Goal: Information Seeking & Learning: Find specific fact

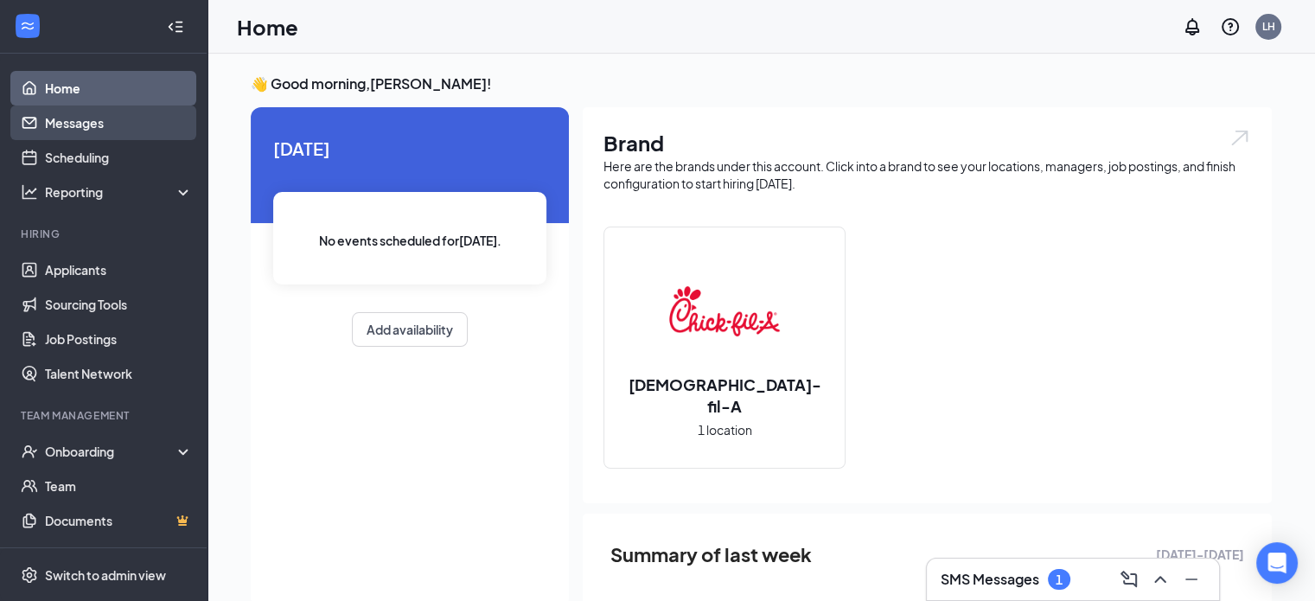
click at [92, 128] on link "Messages" at bounding box center [119, 122] width 148 height 35
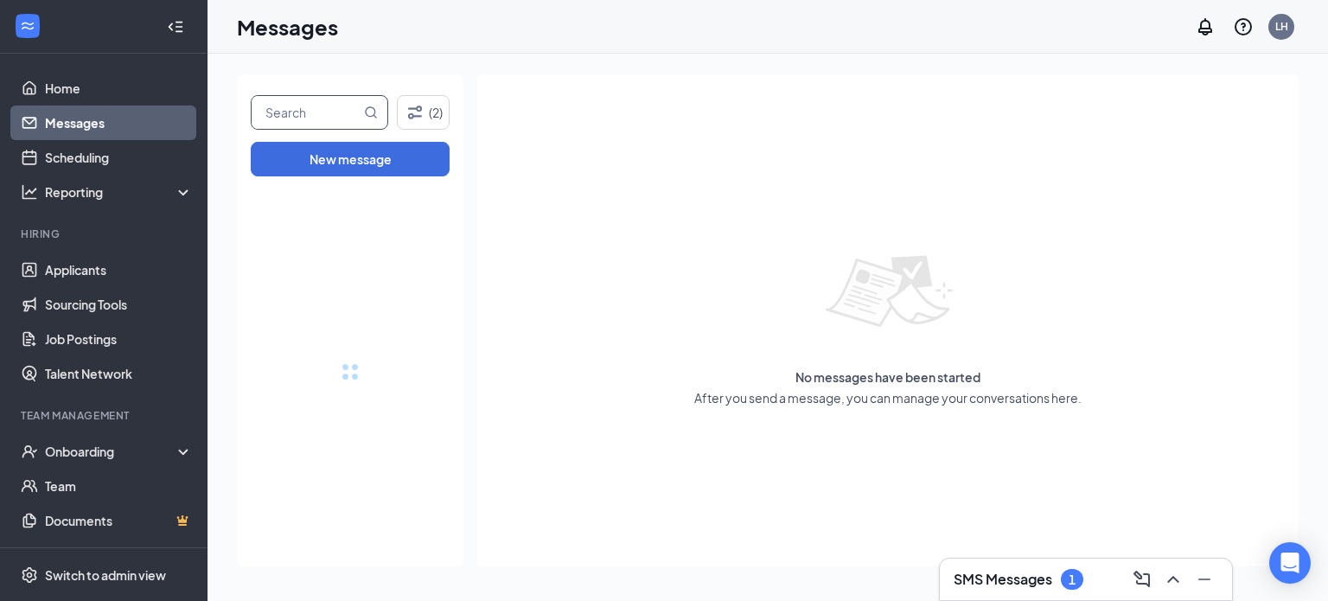
click at [301, 111] on input "text" at bounding box center [306, 112] width 109 height 33
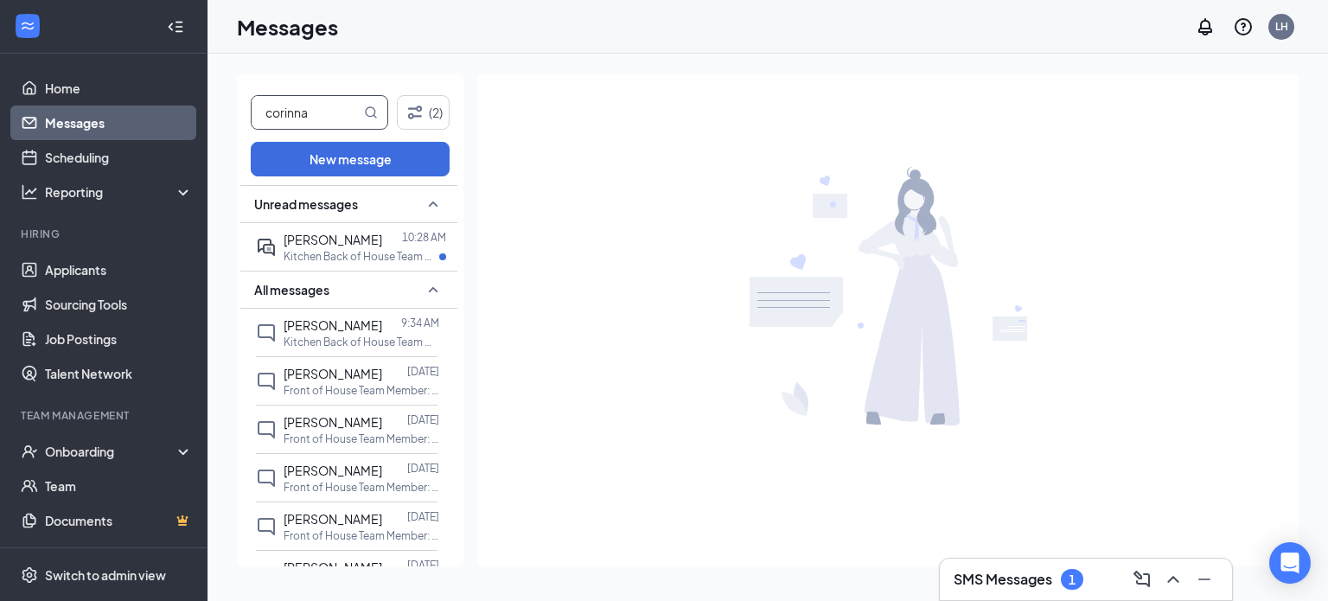
type input "corinna"
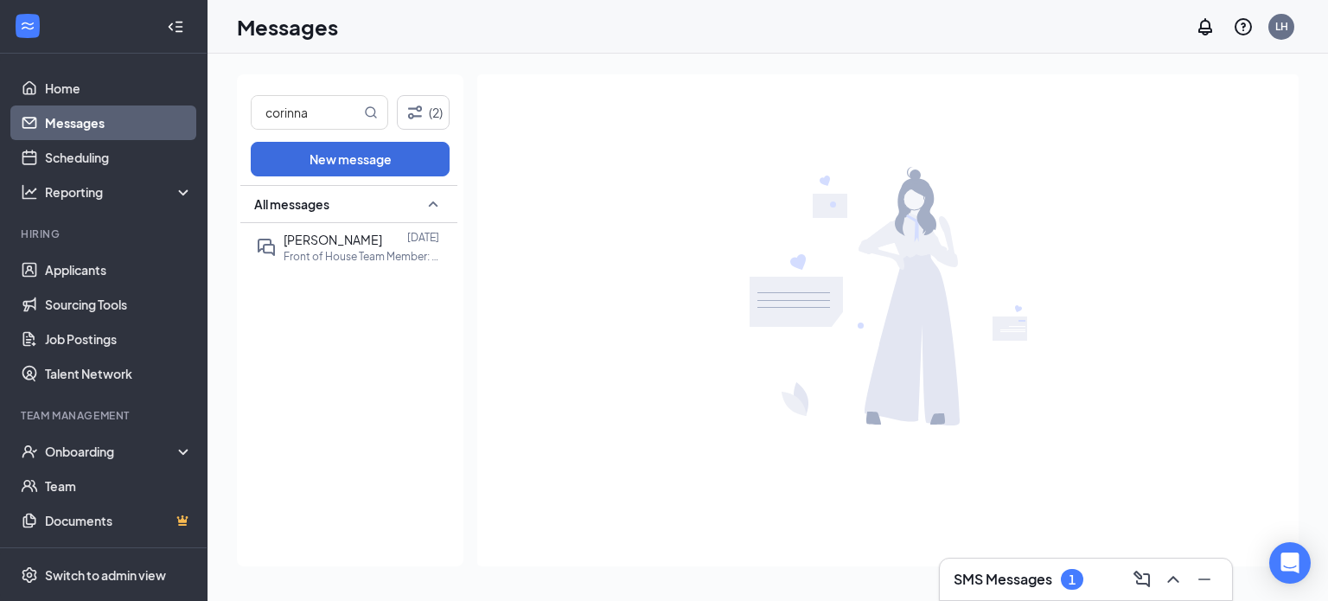
click at [322, 270] on div "All messages [PERSON_NAME] [DATE] Front of House Team Member: Full/Mid Availabi…" at bounding box center [348, 375] width 217 height 381
click at [318, 262] on p "Front of House Team Member: Full/Mid Availability at [GEOGRAPHIC_DATA]" at bounding box center [362, 256] width 156 height 15
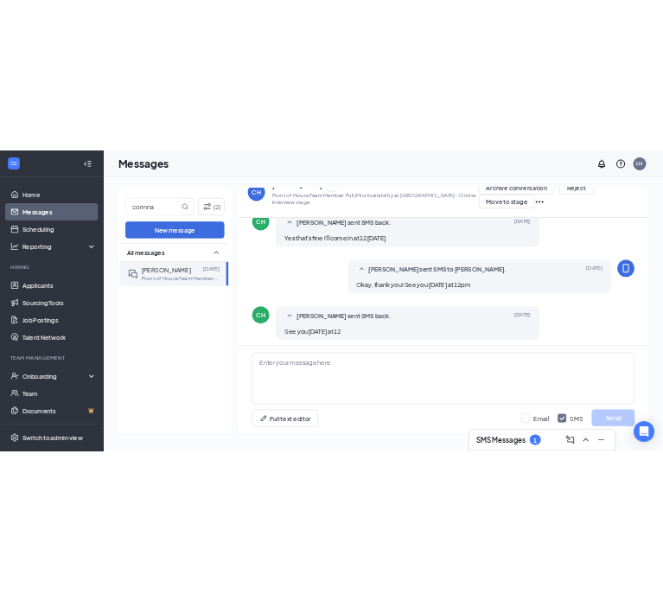
scroll to position [750, 0]
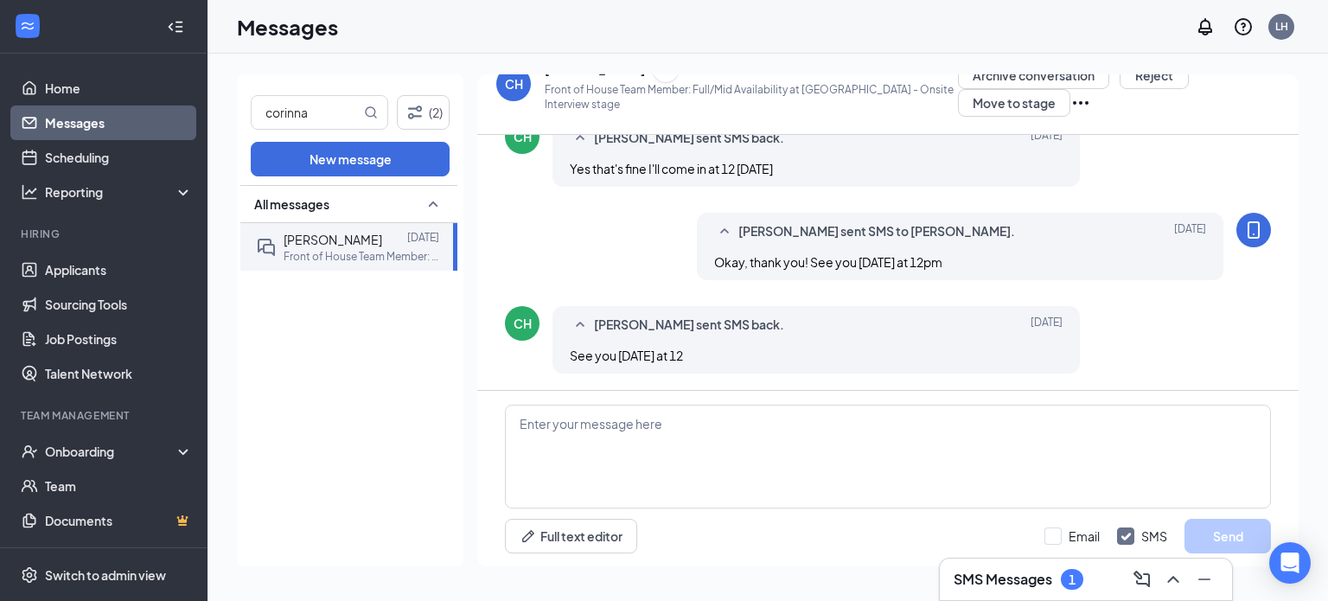
click at [519, 89] on div "CH" at bounding box center [514, 83] width 18 height 17
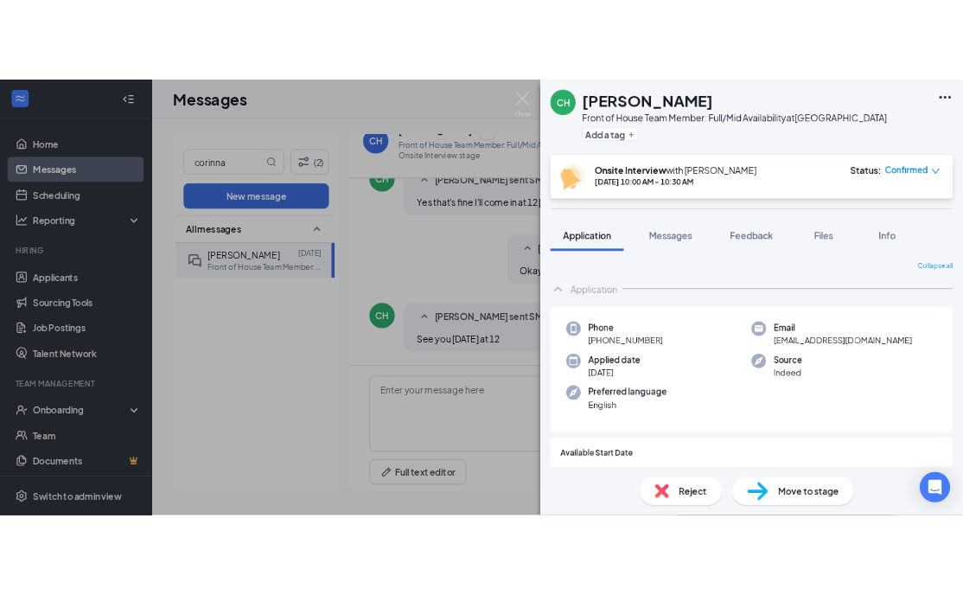
scroll to position [750, 0]
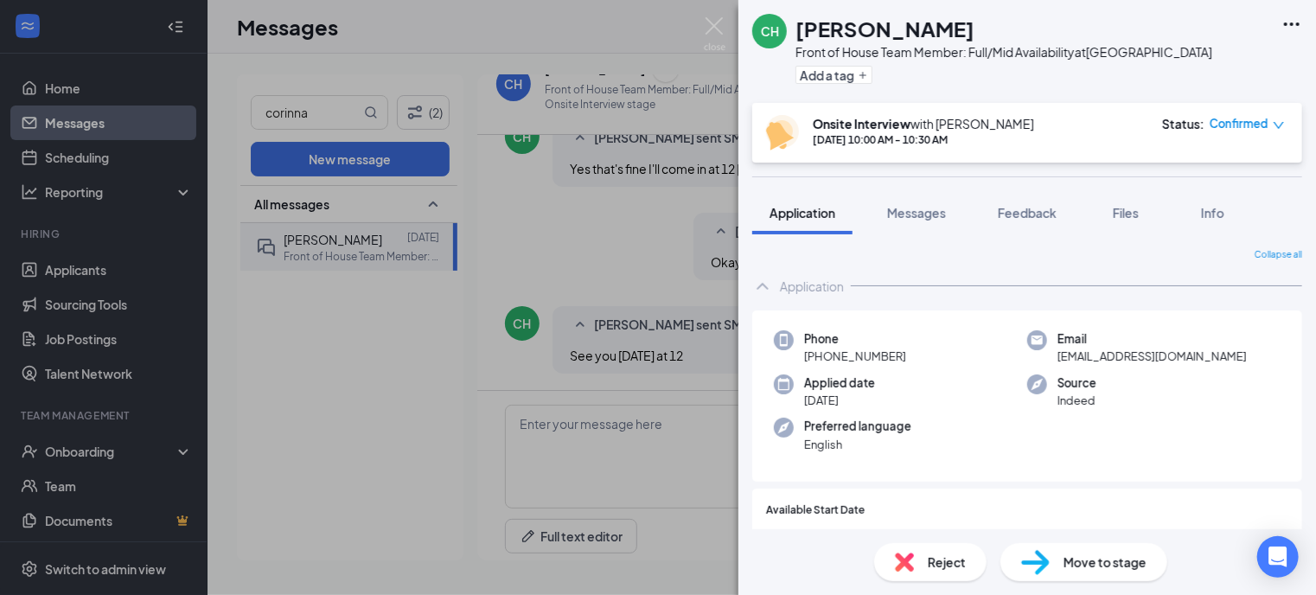
click at [1315, 34] on div "CH [PERSON_NAME] Front of House Team Member: Full/Mid Availability at [GEOGRAPH…" at bounding box center [1027, 51] width 578 height 103
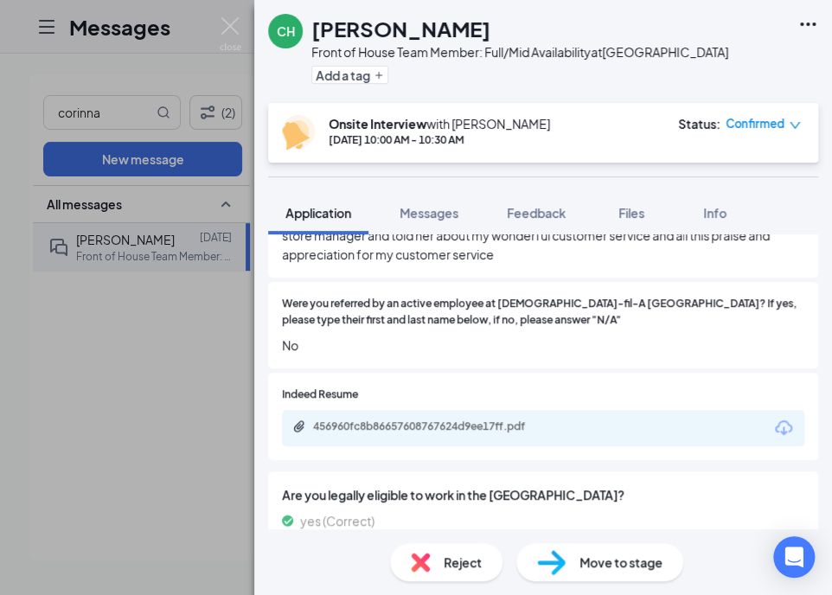
scroll to position [1285, 0]
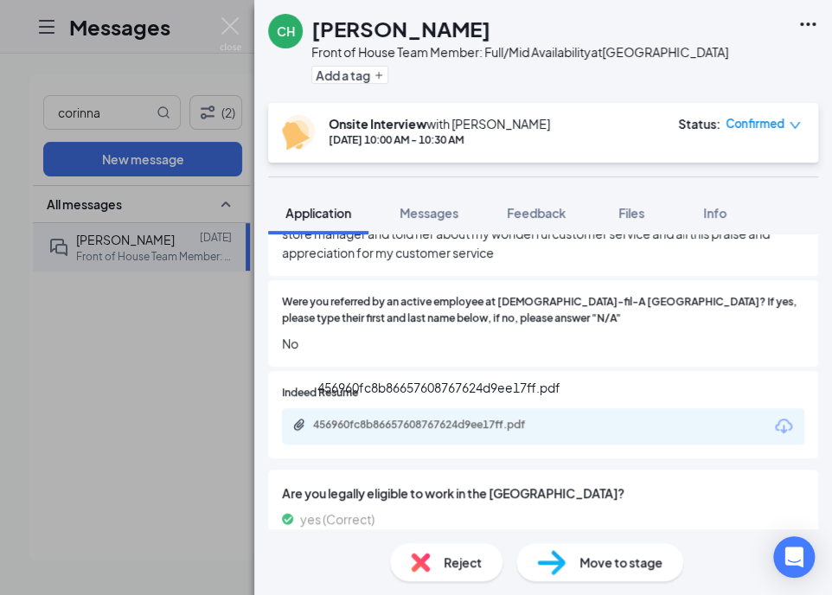
click at [498, 422] on div "456960fc8b86657608767624d9ee17ff.pdf" at bounding box center [434, 425] width 242 height 14
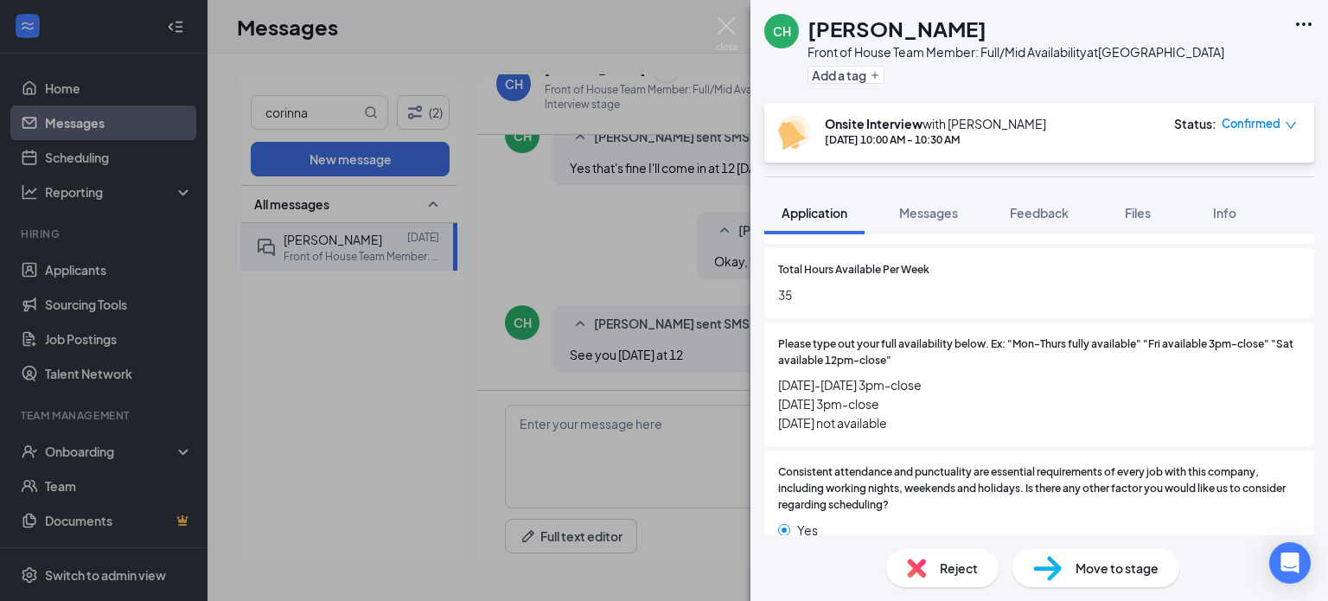
scroll to position [750, 0]
